Goal: Information Seeking & Learning: Learn about a topic

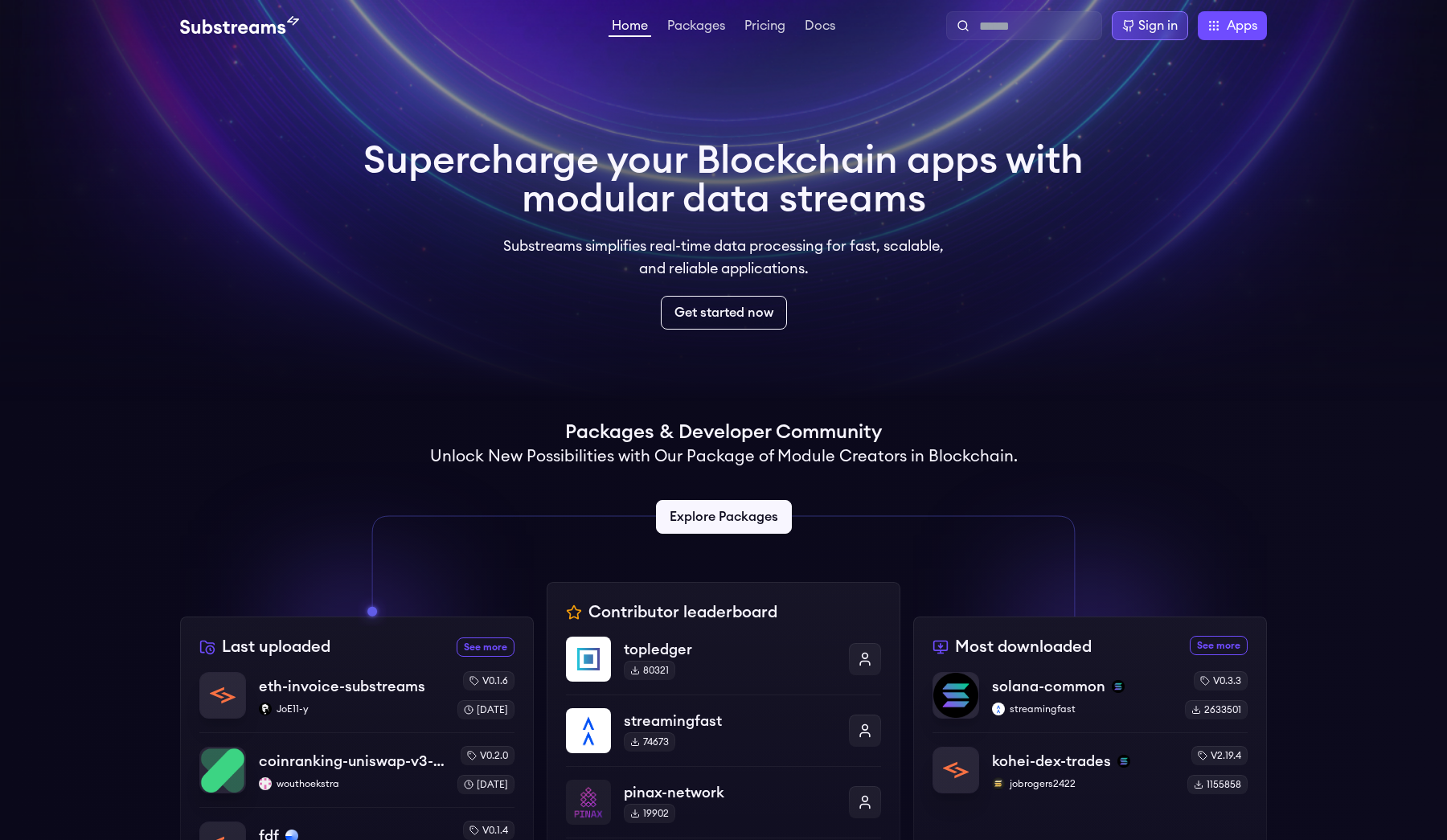
click at [1144, 30] on div "Sign in" at bounding box center [1158, 25] width 39 height 20
click at [1157, 28] on div "Sign in" at bounding box center [1158, 25] width 39 height 20
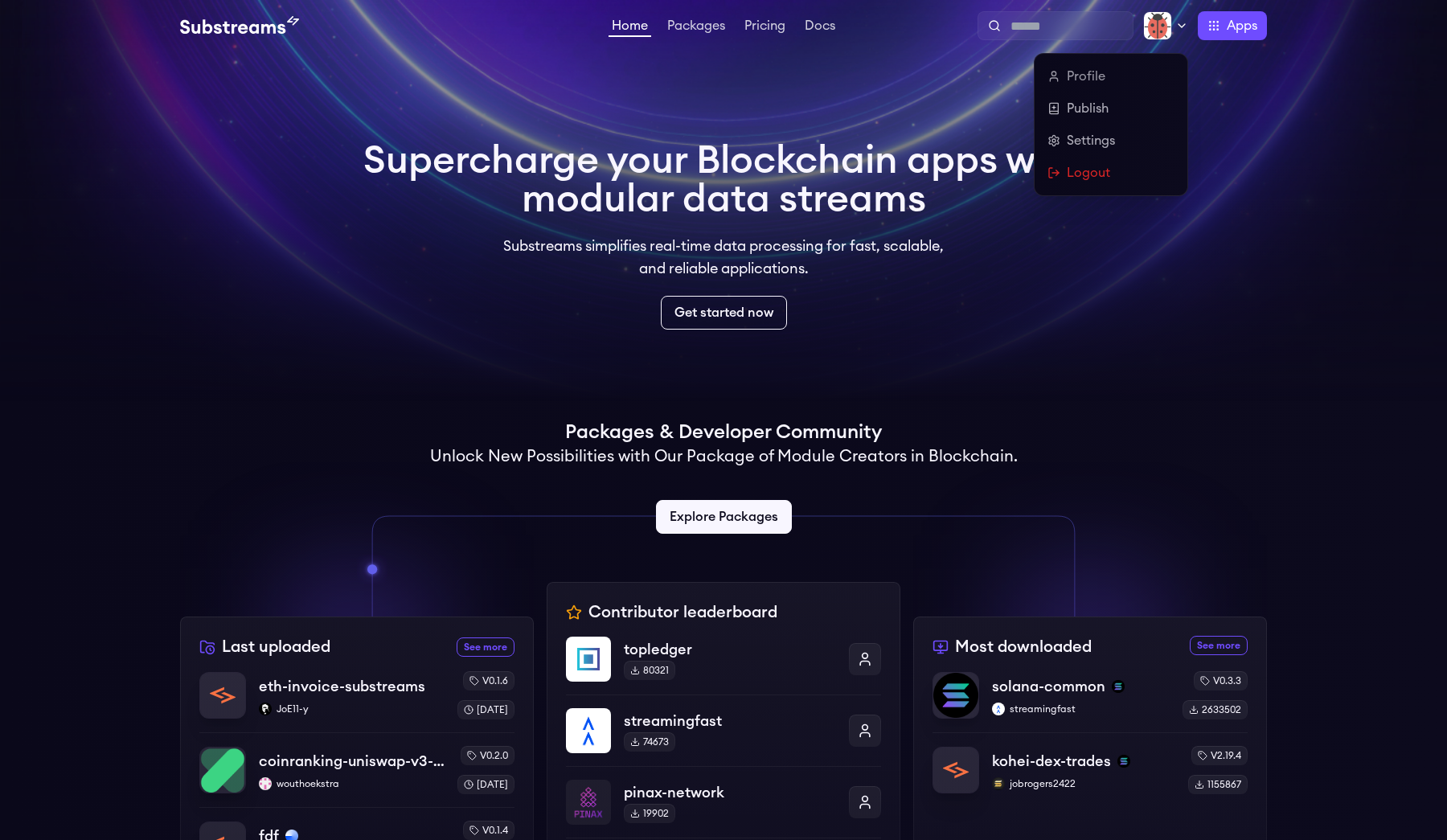
click at [1179, 22] on icon at bounding box center [1182, 26] width 13 height 13
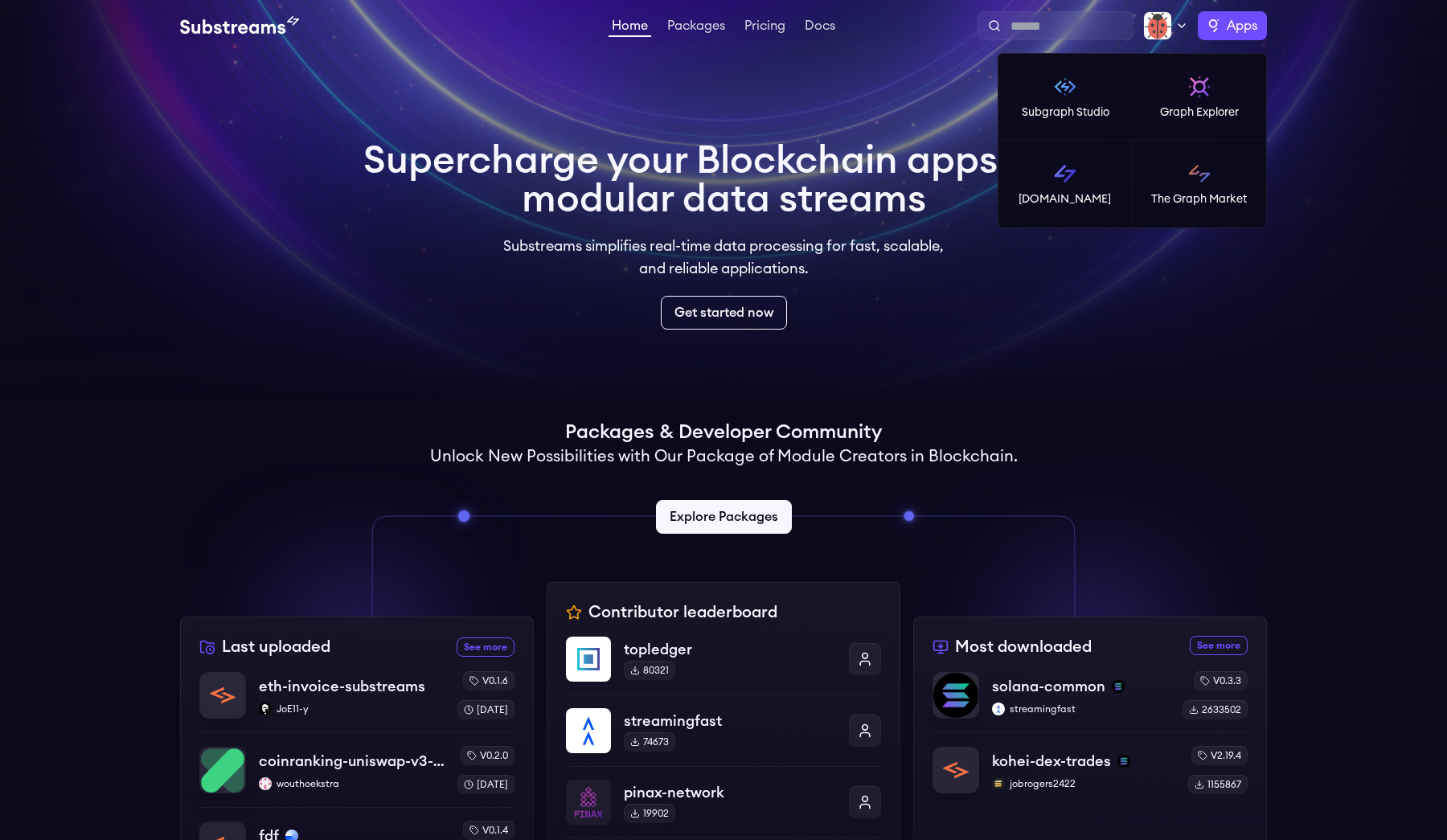
click at [1239, 35] on span "Apps" at bounding box center [1242, 25] width 31 height 20
click at [1207, 118] on p "Graph Explorer" at bounding box center [1199, 112] width 79 height 16
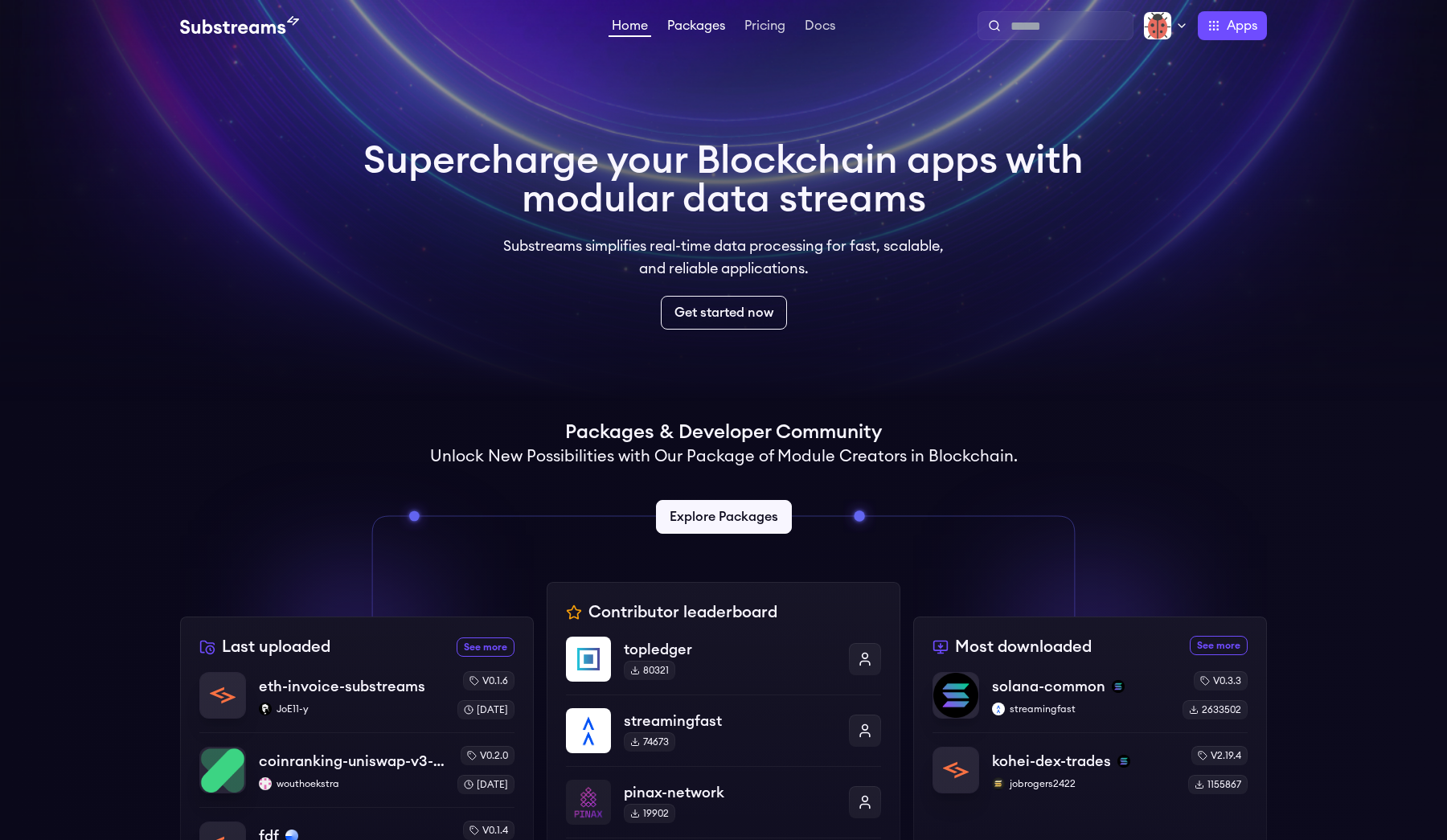
click at [689, 25] on link "Packages" at bounding box center [696, 27] width 64 height 16
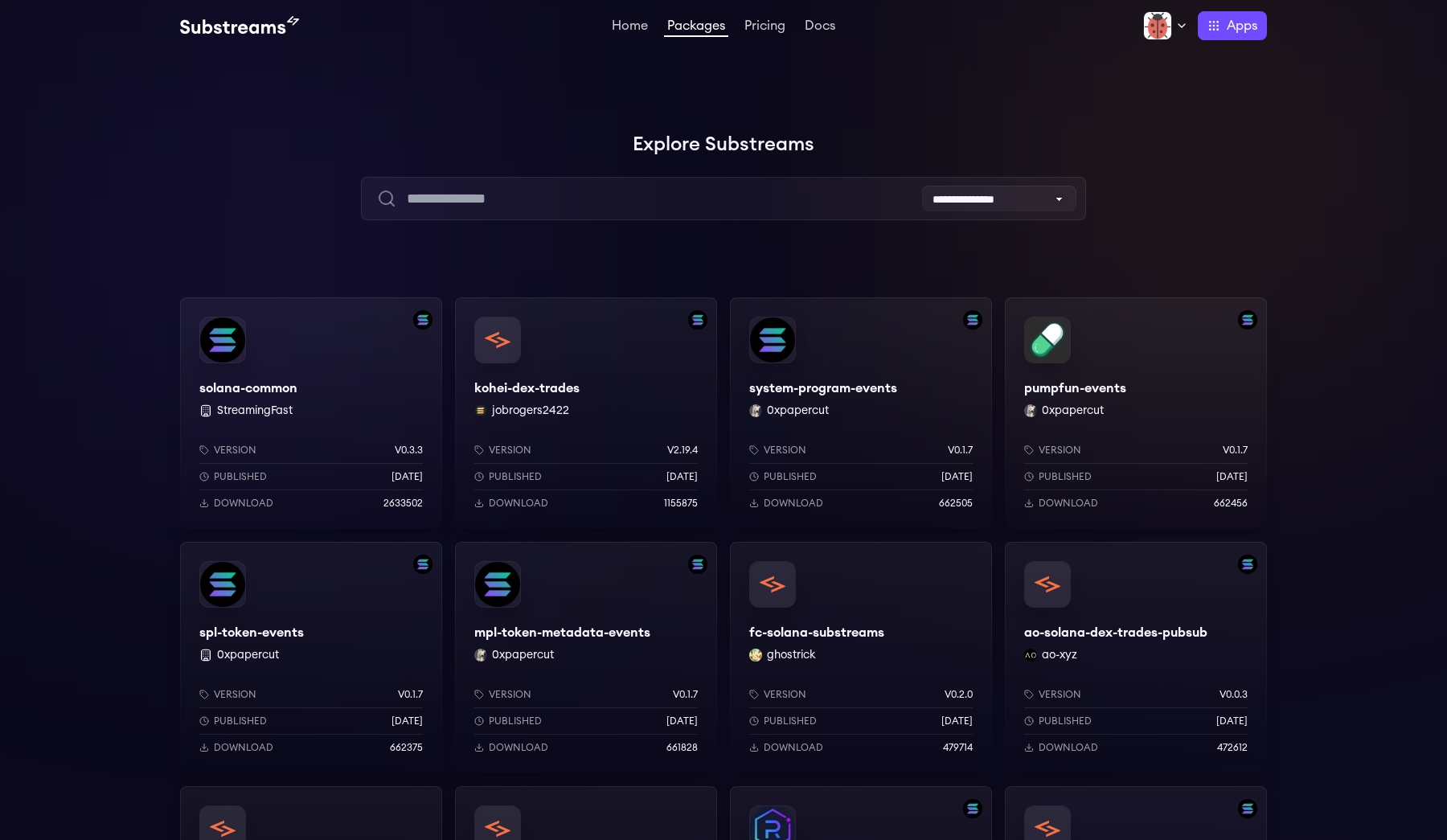
click at [227, 332] on div "solana-common StreamingFast Version v0.3.3 Published 6 months ago Download 2633…" at bounding box center [311, 413] width 262 height 232
click at [618, 27] on link "Home" at bounding box center [630, 27] width 43 height 16
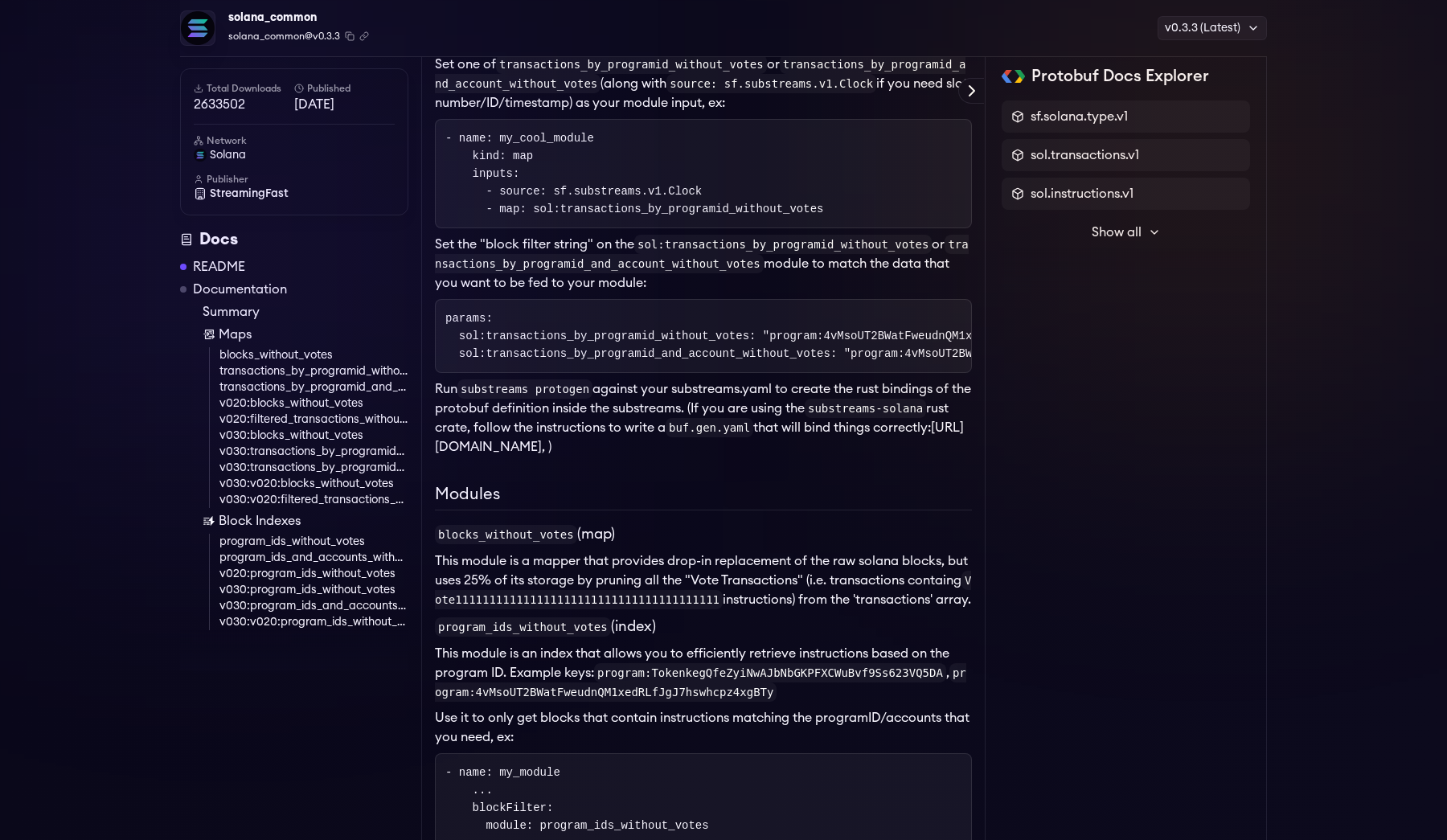
scroll to position [1112, 0]
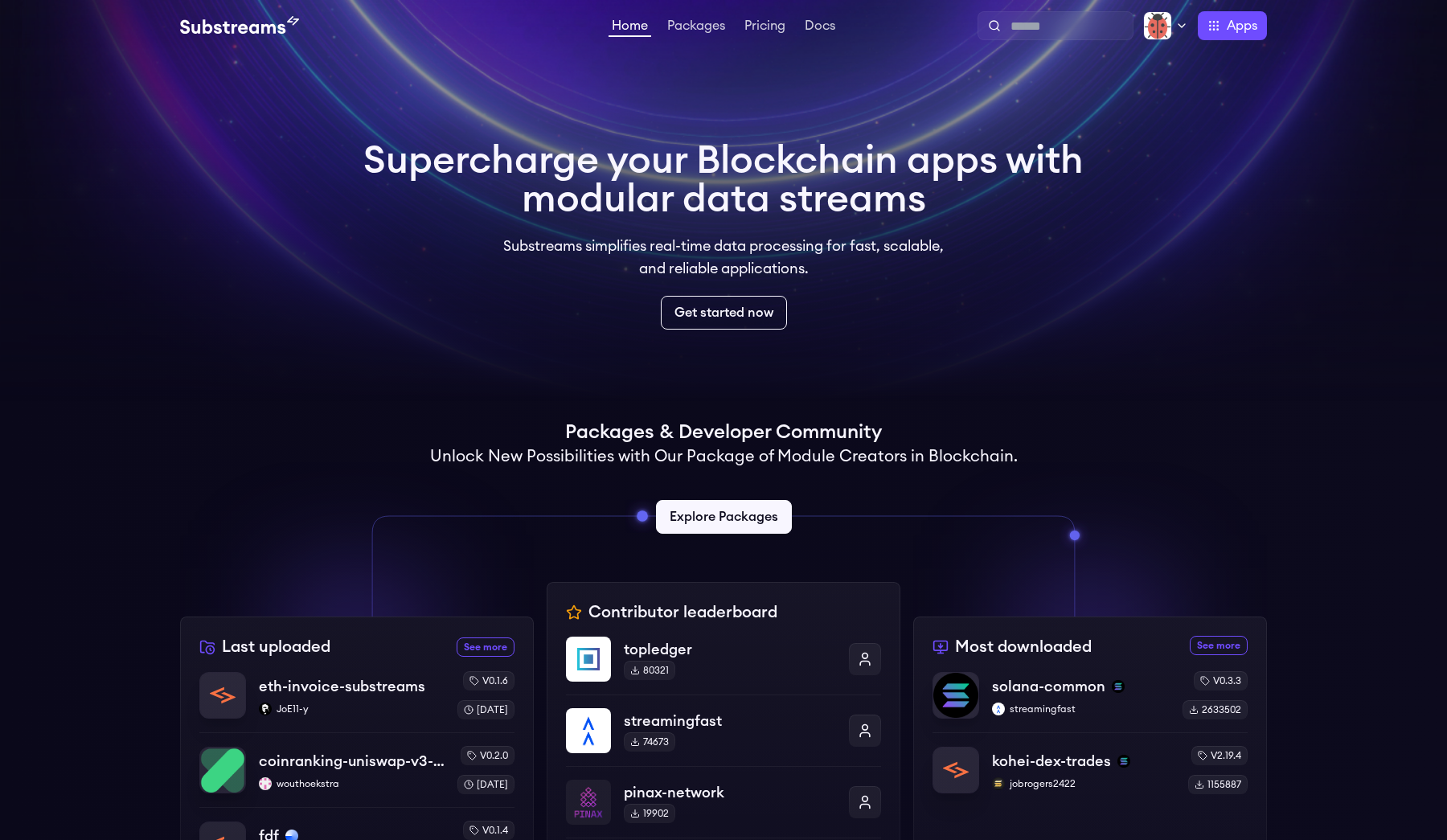
click at [698, 198] on h1 "Supercharge your Blockchain apps with modular data streams" at bounding box center [724, 179] width 721 height 78
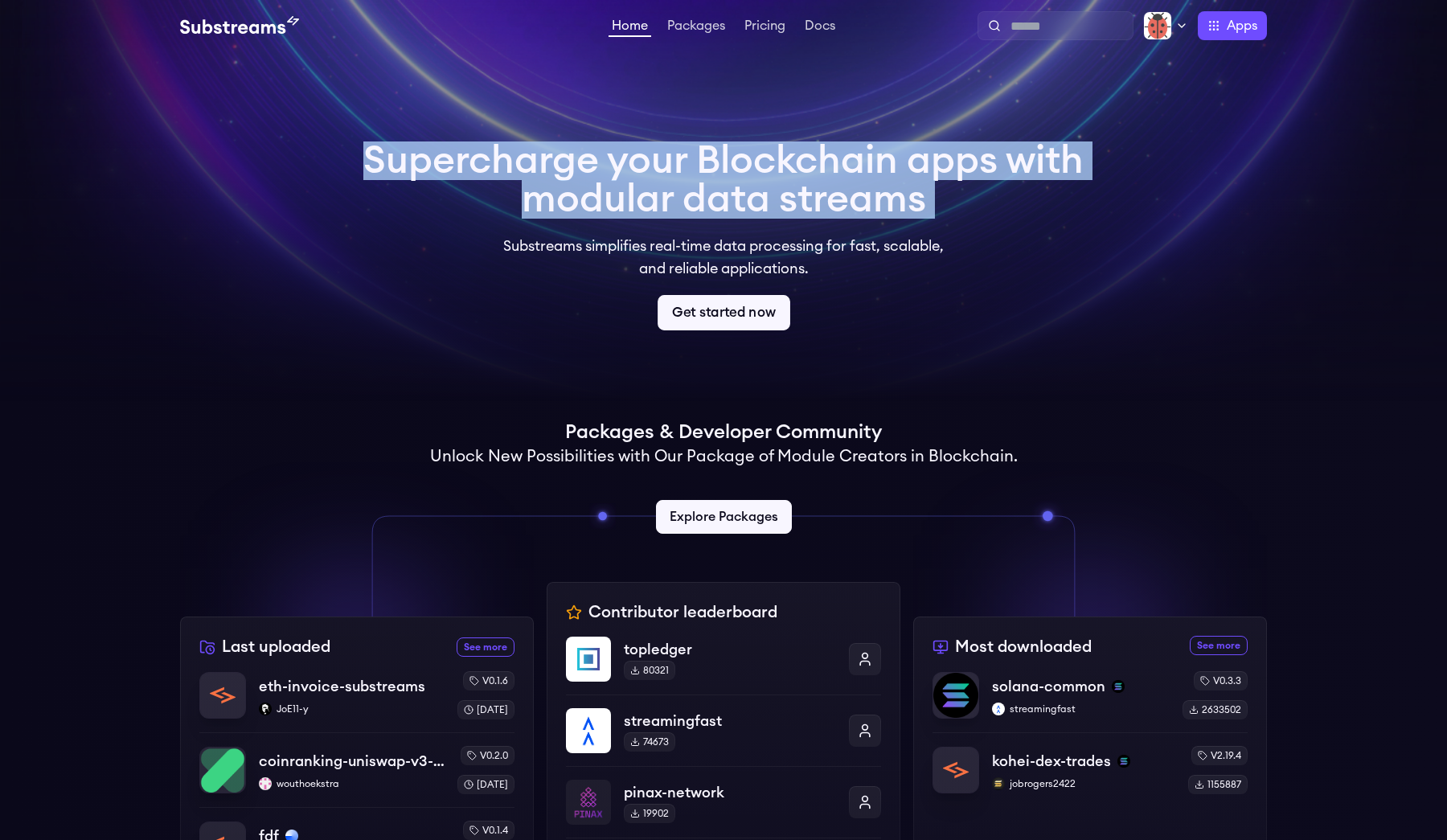
click at [712, 316] on link "Get started now" at bounding box center [724, 313] width 133 height 36
